Goal: Information Seeking & Learning: Learn about a topic

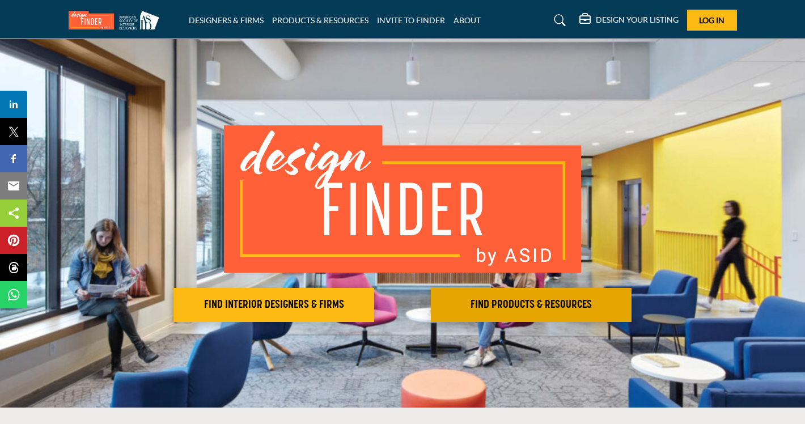
click at [371, 311] on h2 "FIND PRODUCTS & RESOURCES" at bounding box center [274, 305] width 194 height 14
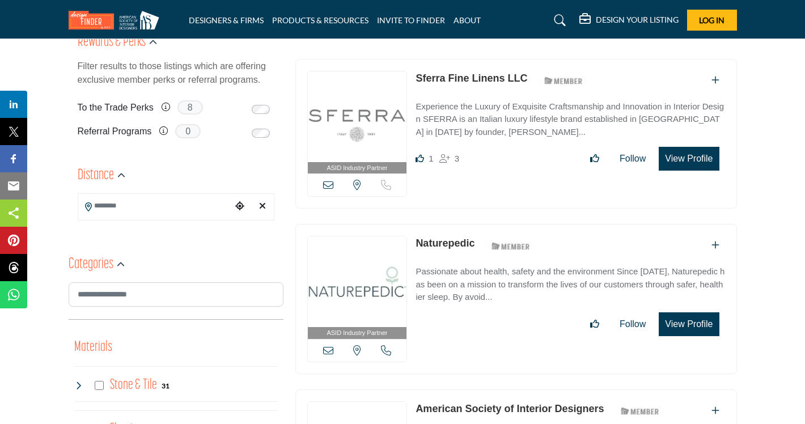
scroll to position [268, 0]
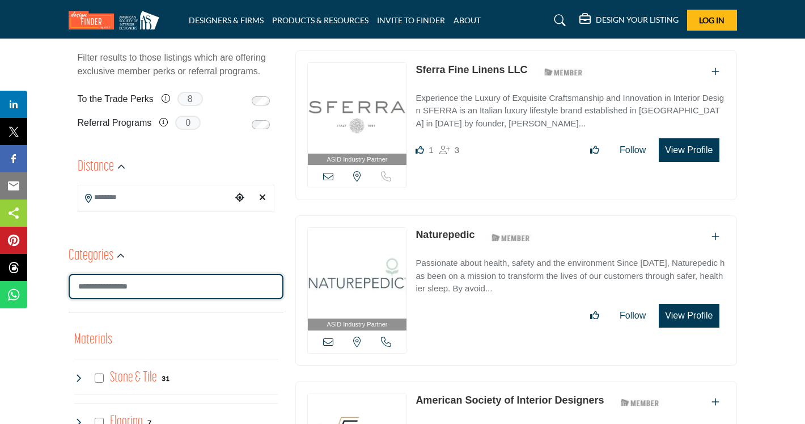
click at [167, 290] on input "Search Category" at bounding box center [176, 287] width 215 height 26
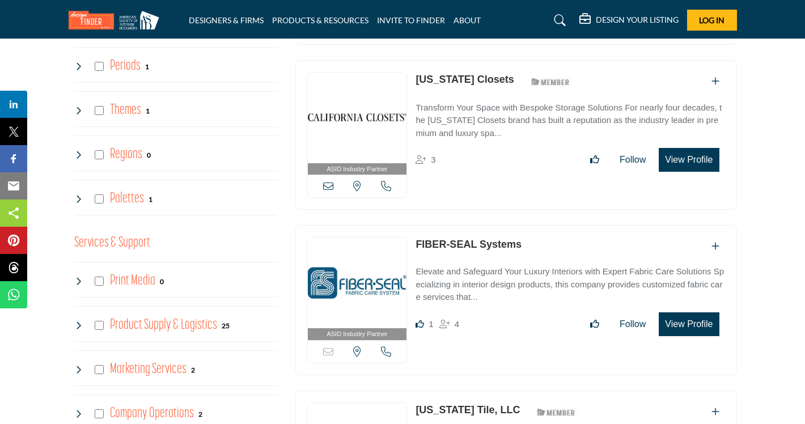
scroll to position [2063, 0]
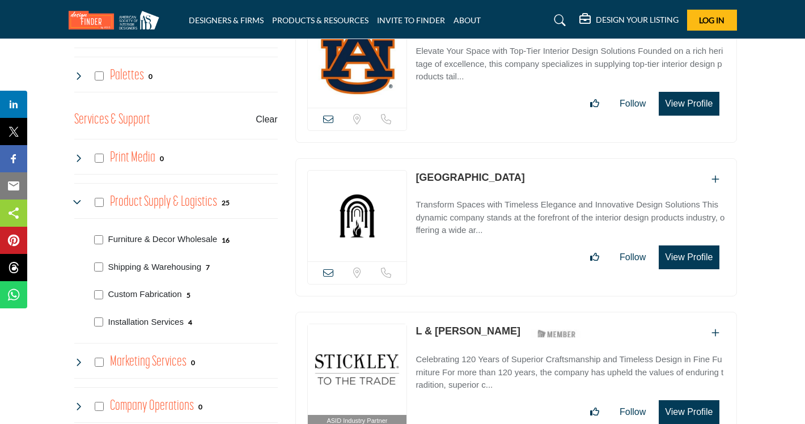
scroll to position [2204, 0]
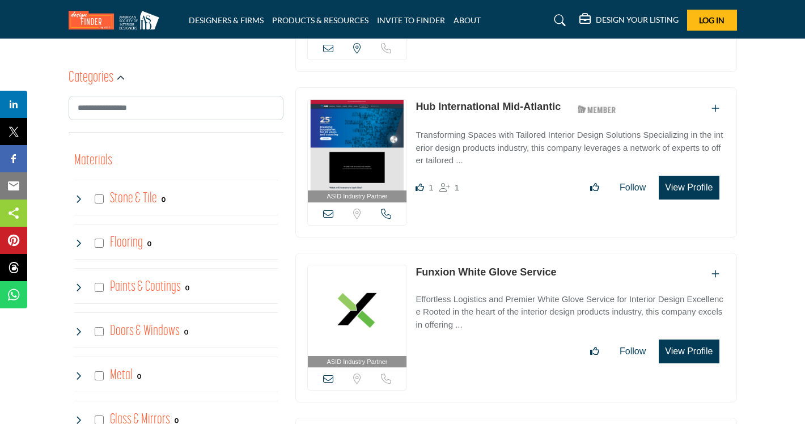
scroll to position [445, 0]
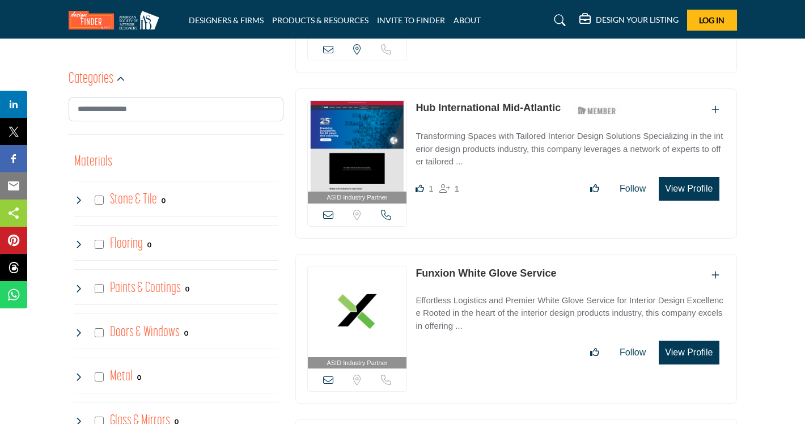
click at [472, 272] on link "Funxion White Glove Service" at bounding box center [486, 273] width 141 height 11
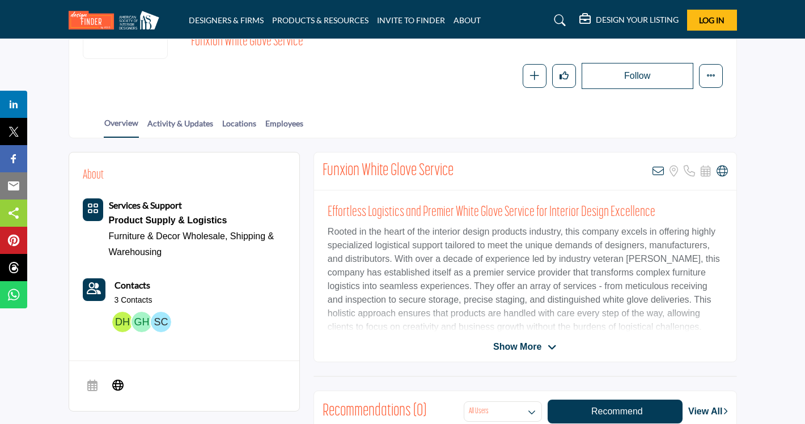
scroll to position [170, 0]
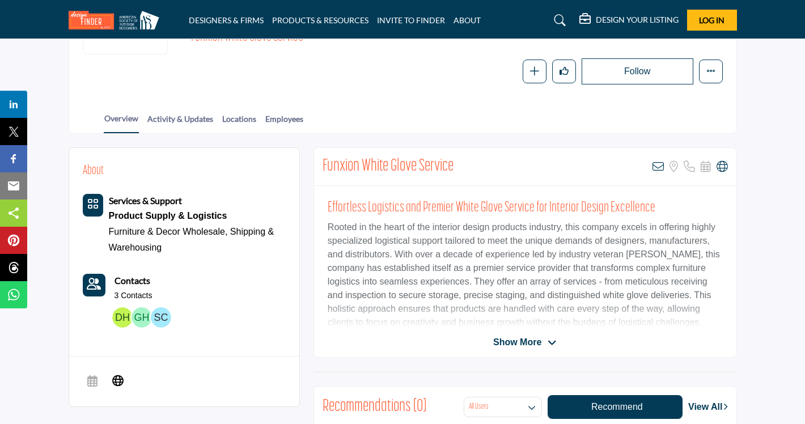
click at [507, 341] on span "Show More" at bounding box center [517, 343] width 48 height 14
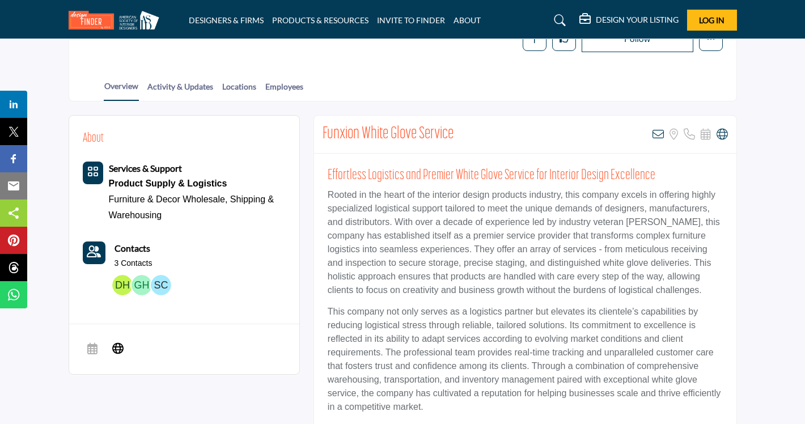
scroll to position [198, 0]
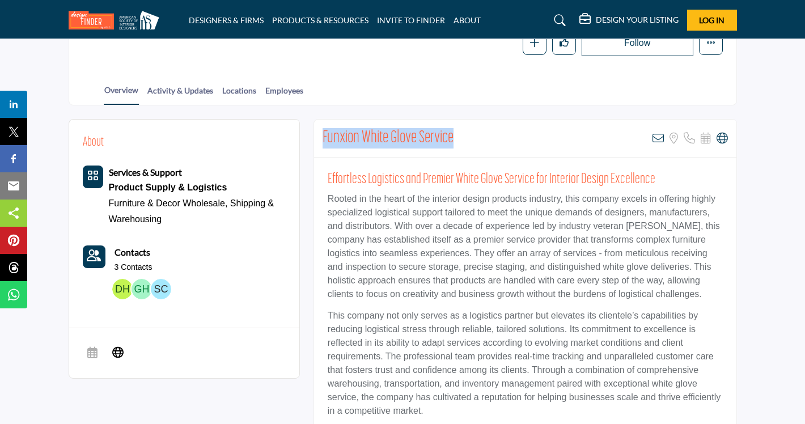
drag, startPoint x: 457, startPoint y: 138, endPoint x: 324, endPoint y: 143, distance: 132.8
click at [324, 143] on div "Funxion White Glove Service View email address of this listing Sorry, but we do…" at bounding box center [525, 139] width 422 height 38
copy h2 "Funxion White Glove Service"
